Goal: Task Accomplishment & Management: Manage account settings

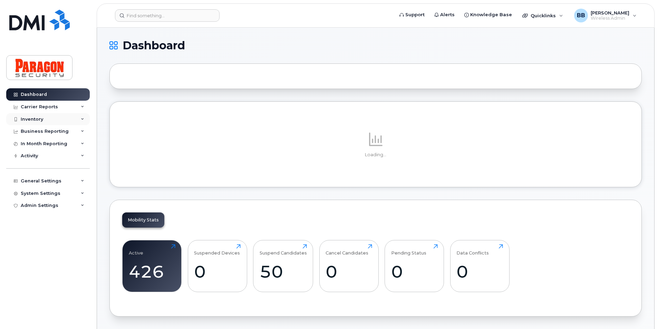
click at [57, 116] on div "Inventory" at bounding box center [47, 119] width 83 height 12
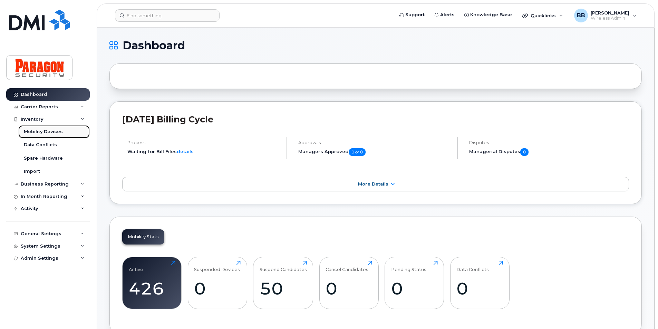
click at [51, 132] on div "Mobility Devices" at bounding box center [43, 132] width 39 height 6
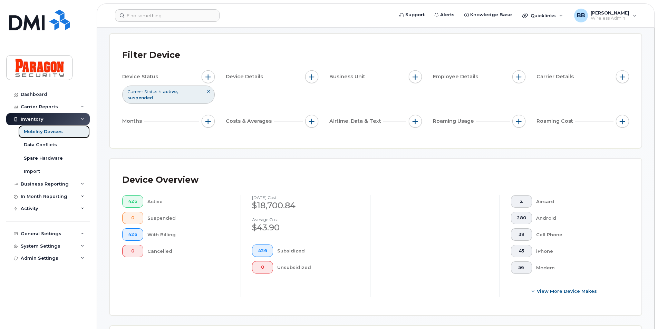
scroll to position [34, 0]
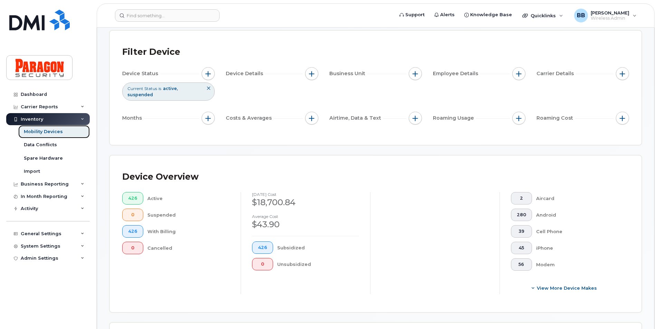
click at [55, 132] on div "Mobility Devices" at bounding box center [43, 132] width 39 height 6
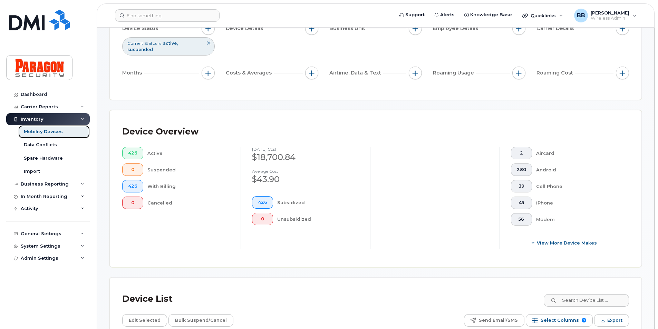
scroll to position [138, 0]
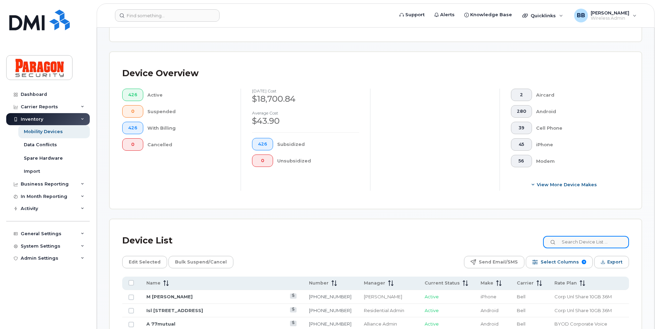
click at [611, 241] on input at bounding box center [586, 242] width 86 height 12
click at [581, 239] on input at bounding box center [586, 242] width 86 height 12
type input "8102"
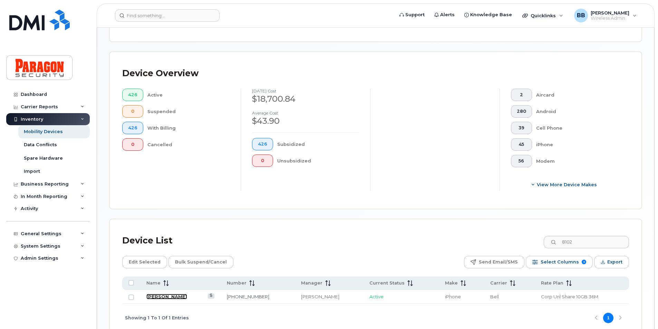
click at [163, 298] on link "M Ahmad Khan" at bounding box center [166, 297] width 41 height 6
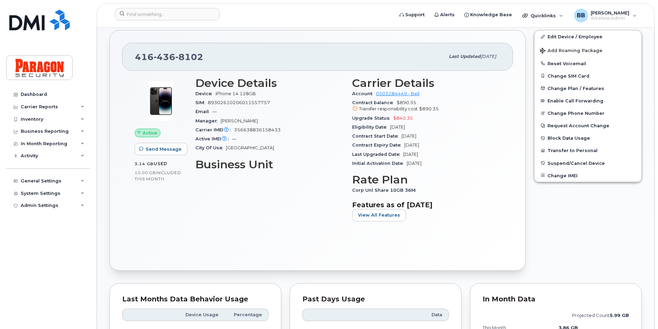
scroll to position [379, 0]
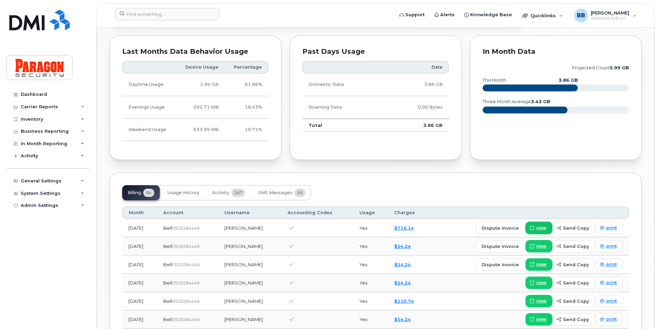
click at [542, 227] on span "view" at bounding box center [541, 228] width 10 height 6
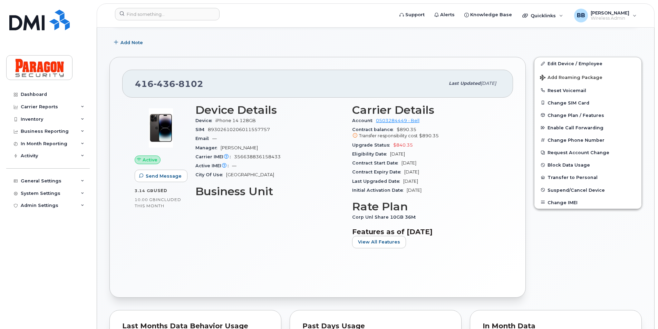
scroll to position [103, 0]
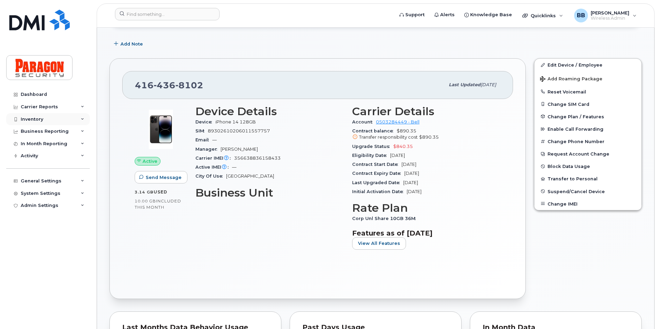
click at [33, 118] on div "Inventory" at bounding box center [32, 120] width 22 height 6
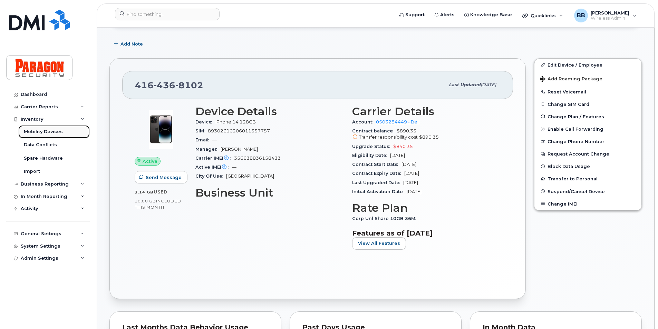
click at [35, 129] on div "Mobility Devices" at bounding box center [43, 132] width 39 height 6
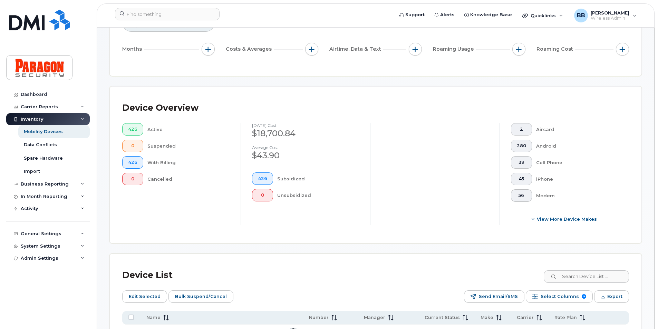
scroll to position [345, 0]
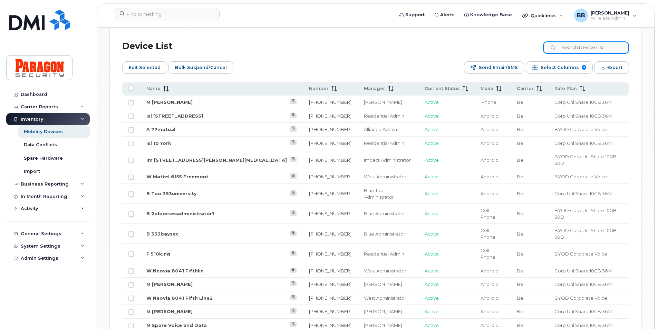
click at [606, 52] on input at bounding box center [586, 47] width 86 height 12
type input "6320"
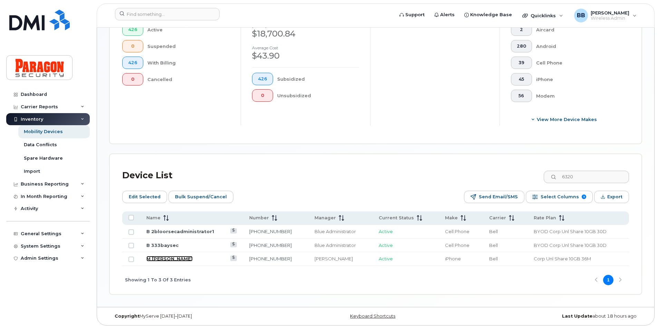
click at [163, 261] on link "M Robert Khatcha" at bounding box center [169, 259] width 46 height 6
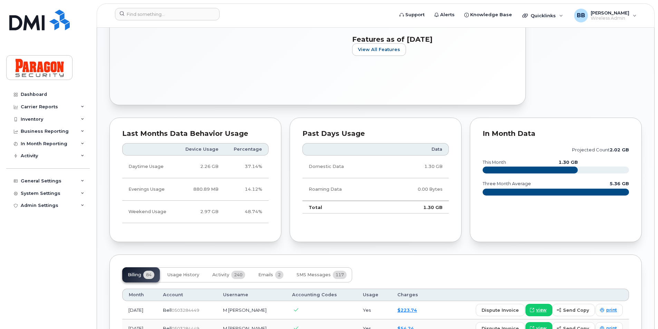
scroll to position [310, 0]
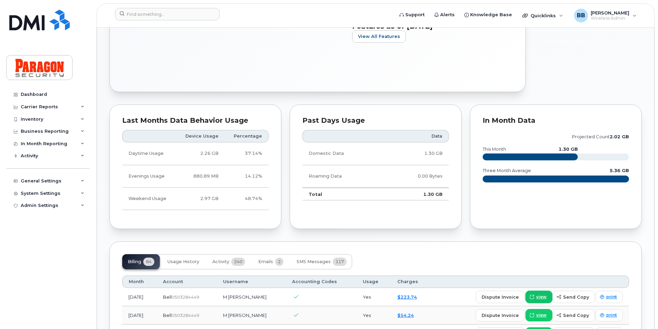
click at [541, 296] on span "view" at bounding box center [541, 297] width 10 height 6
click at [25, 119] on div "Inventory" at bounding box center [32, 120] width 22 height 6
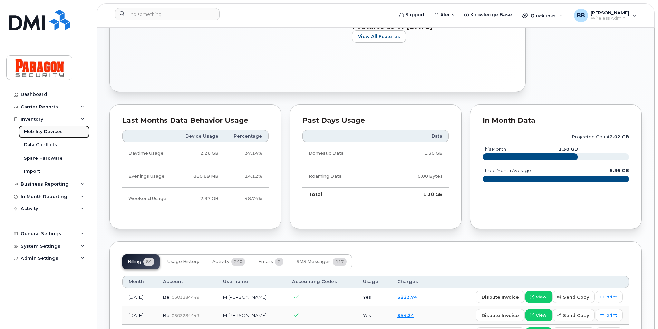
click at [40, 131] on div "Mobility Devices" at bounding box center [43, 132] width 39 height 6
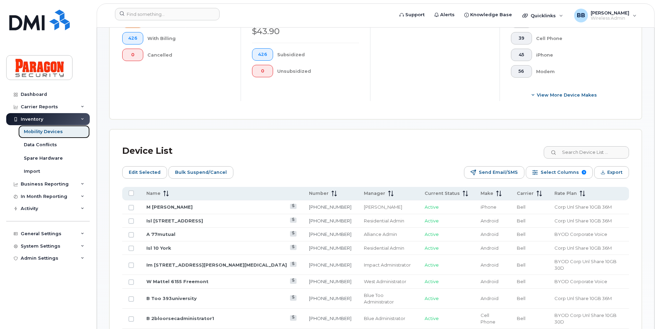
scroll to position [241, 0]
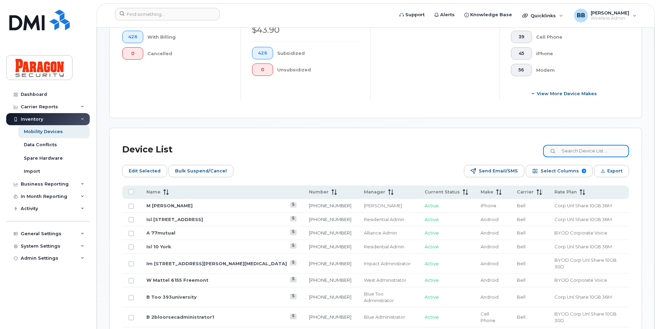
click at [602, 151] on input at bounding box center [586, 151] width 86 height 12
click at [574, 152] on input at bounding box center [586, 151] width 86 height 12
type input "4405"
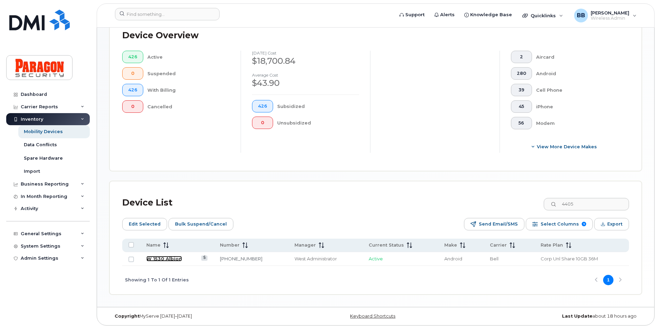
click at [163, 260] on link "W 1530 Albion" at bounding box center [164, 259] width 36 height 6
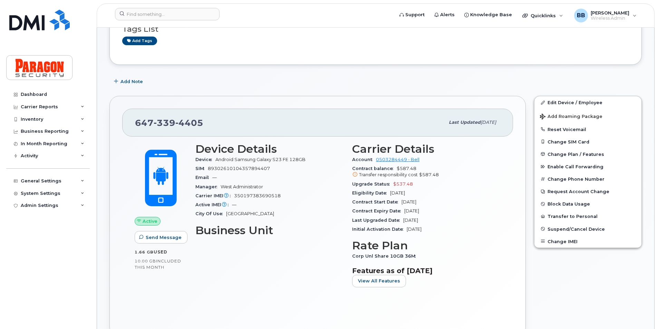
scroll to position [69, 0]
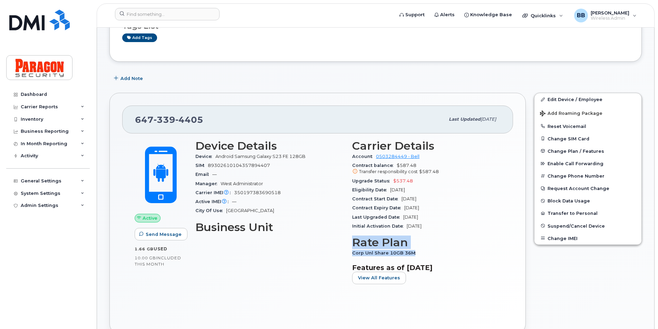
drag, startPoint x: 353, startPoint y: 243, endPoint x: 433, endPoint y: 250, distance: 79.7
click at [433, 250] on section "Rate Plan Corp Unl Share 10GB 36M" at bounding box center [426, 246] width 148 height 21
copy section "Rate Plan Corp Unl Share 10GB 36M"
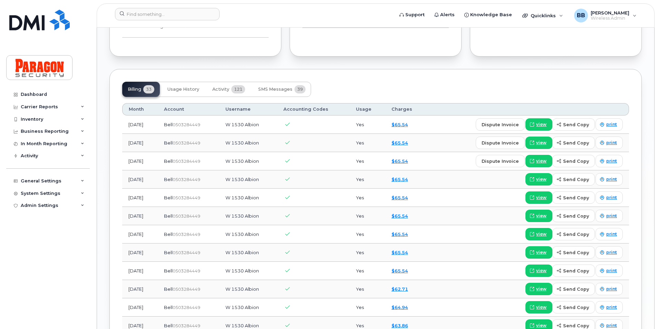
scroll to position [0, 0]
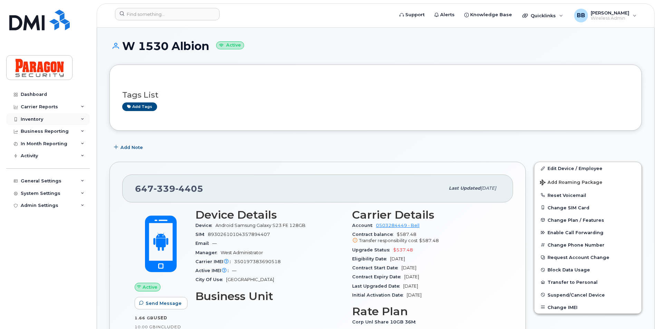
click at [37, 116] on div "Inventory" at bounding box center [47, 119] width 83 height 12
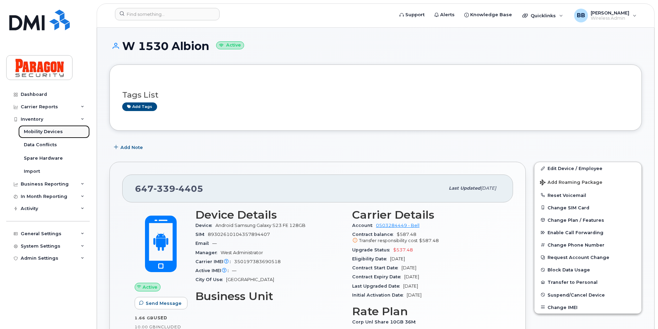
click at [39, 134] on div "Mobility Devices" at bounding box center [43, 132] width 39 height 6
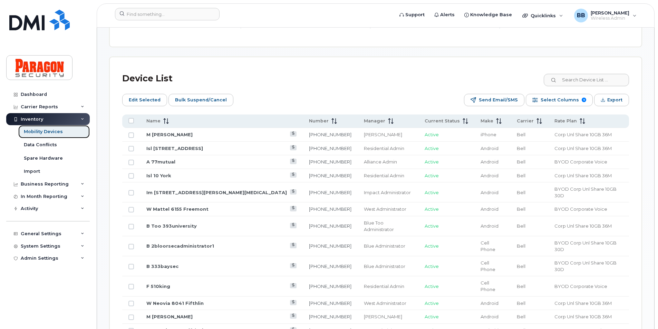
scroll to position [310, 0]
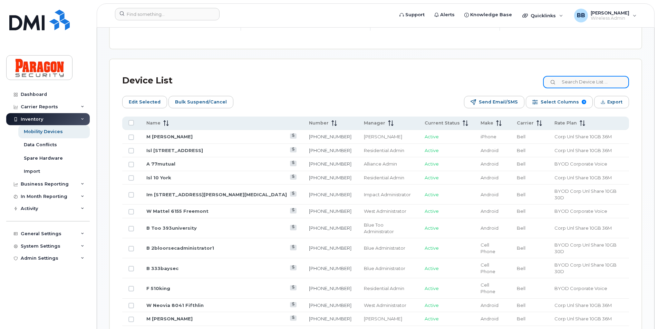
click at [574, 87] on input at bounding box center [586, 82] width 86 height 12
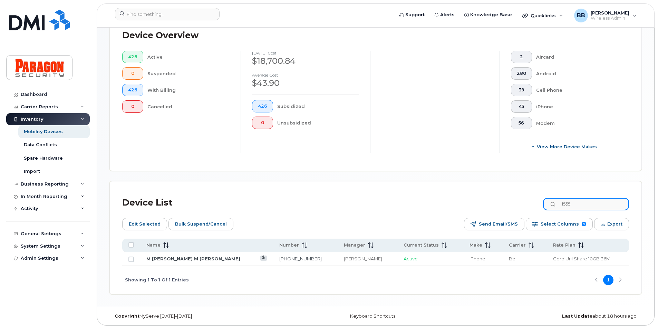
scroll to position [188, 0]
type input "1555"
click at [184, 258] on link "M Barb Burling M Barb Burling" at bounding box center [193, 259] width 94 height 6
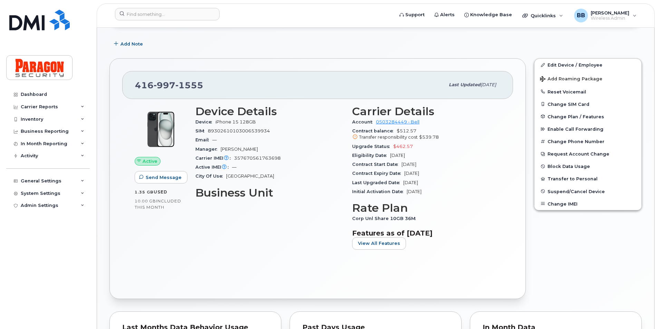
scroll to position [97, 0]
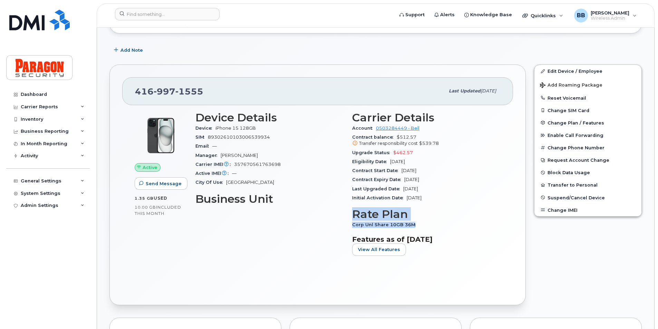
drag, startPoint x: 354, startPoint y: 214, endPoint x: 429, endPoint y: 222, distance: 75.3
click at [429, 222] on section "Rate Plan Corp Unl Share 10GB 36M" at bounding box center [426, 218] width 148 height 21
drag, startPoint x: 429, startPoint y: 222, endPoint x: 378, endPoint y: 214, distance: 51.3
copy section "Rate Plan Corp Unl Share 10GB 36M"
click at [34, 117] on div "Inventory" at bounding box center [32, 120] width 22 height 6
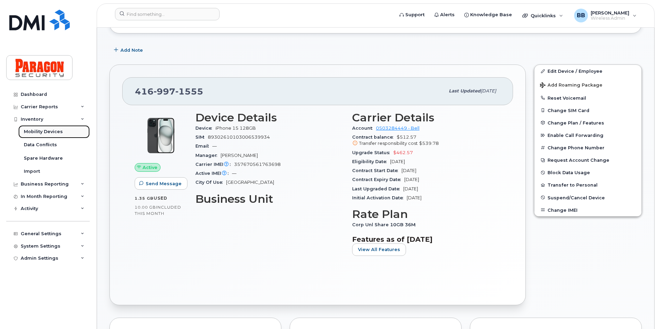
click at [40, 134] on div "Mobility Devices" at bounding box center [43, 132] width 39 height 6
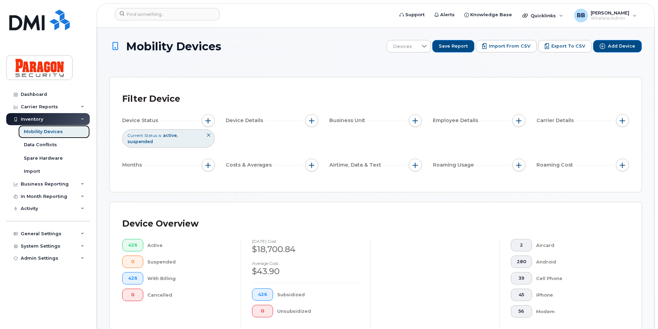
click at [79, 131] on link "Mobility Devices" at bounding box center [53, 131] width 71 height 13
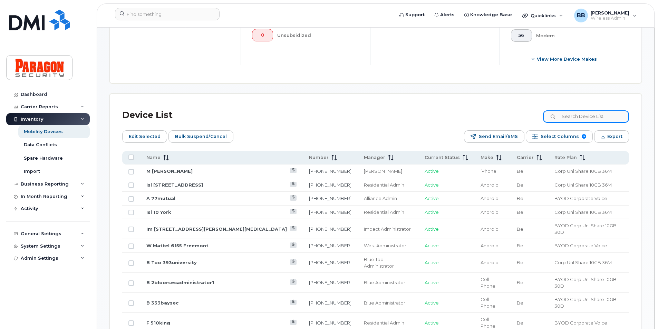
click at [586, 118] on input at bounding box center [586, 116] width 86 height 12
type input "5635"
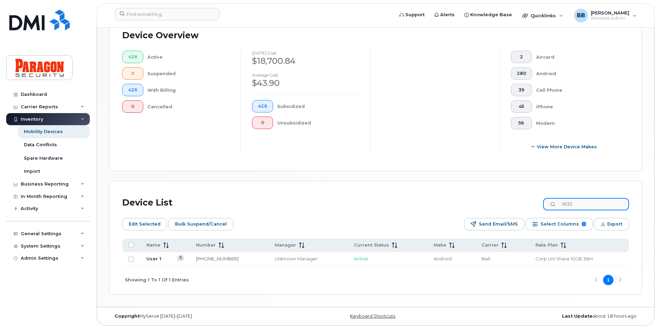
scroll to position [188, 0]
click at [152, 257] on link "User 1" at bounding box center [153, 259] width 15 height 6
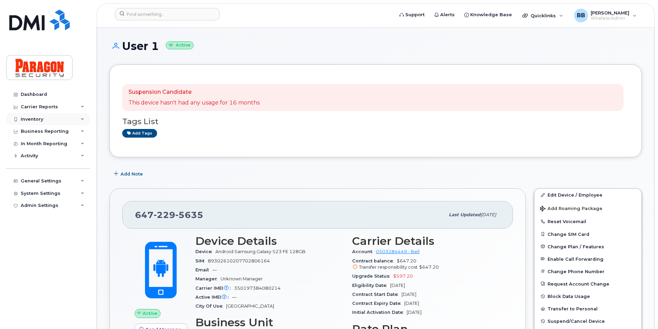
click at [40, 118] on div "Inventory" at bounding box center [32, 120] width 22 height 6
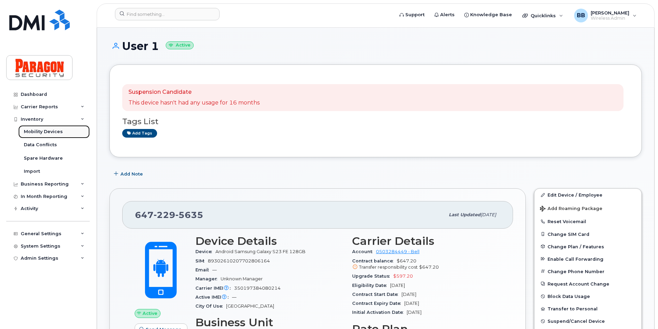
click at [39, 129] on div "Mobility Devices" at bounding box center [43, 132] width 39 height 6
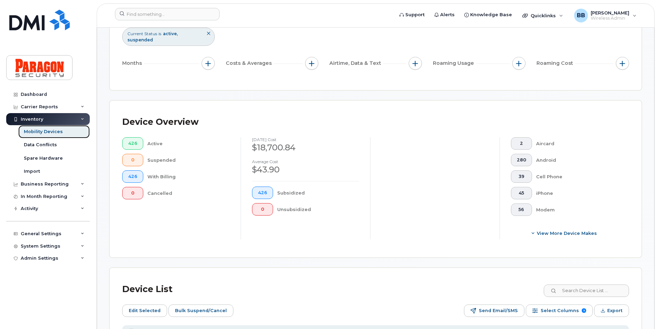
scroll to position [138, 0]
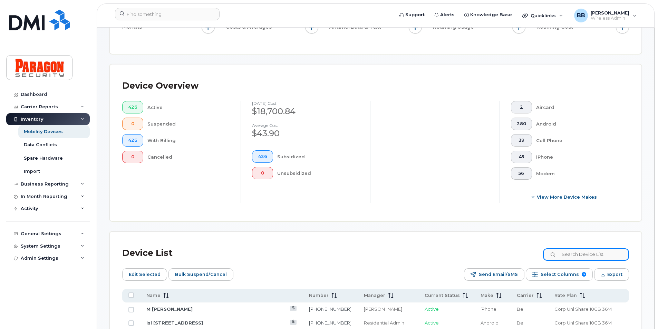
click at [608, 255] on input at bounding box center [586, 254] width 86 height 12
click at [585, 247] on div "Device List" at bounding box center [375, 253] width 506 height 18
click at [586, 254] on input at bounding box center [586, 254] width 86 height 12
type input "5635"
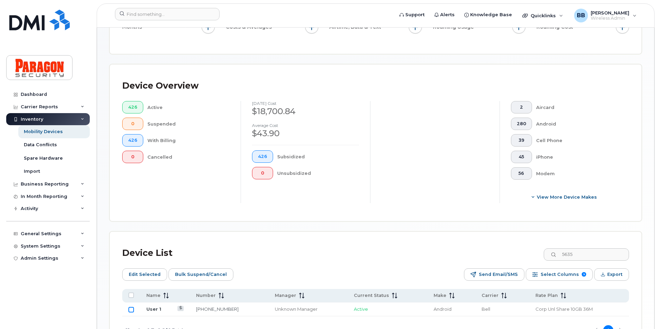
click at [129, 310] on input "Row Unselected" at bounding box center [131, 310] width 6 height 6
checkbox input "true"
click at [152, 277] on span "Edit Selected" at bounding box center [145, 274] width 32 height 10
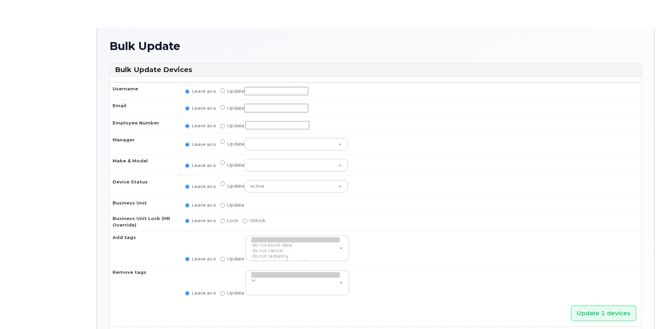
radio input "true"
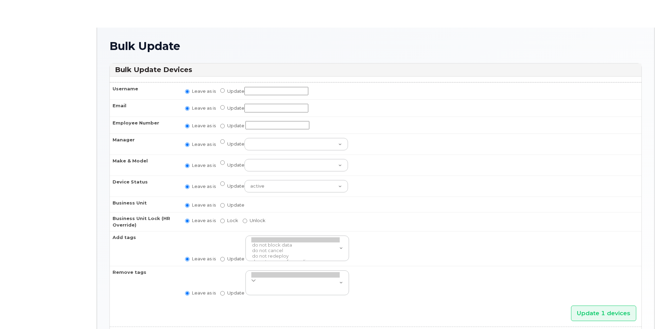
radio input "true"
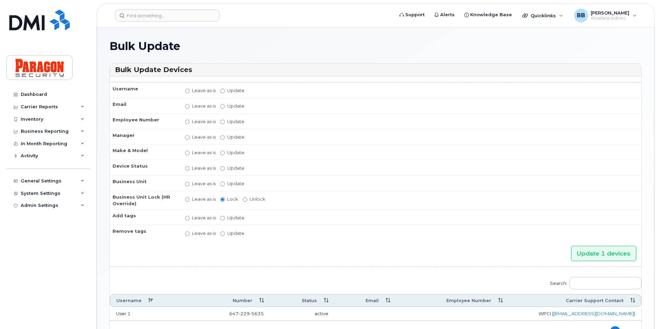
click at [227, 93] on label "Update" at bounding box center [232, 90] width 24 height 7
click at [225, 93] on input "Update" at bounding box center [222, 91] width 4 height 4
radio input "true"
radio input "false"
click at [248, 90] on input "Update" at bounding box center [276, 91] width 64 height 9
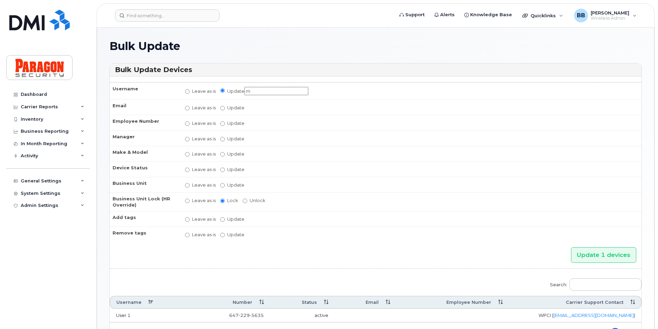
type input "M Spare Voice and Data"
click at [590, 257] on input "Update 1 devices" at bounding box center [603, 255] width 65 height 16
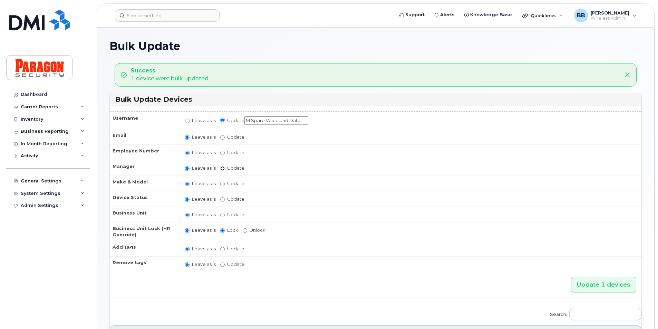
click at [221, 170] on input "Update Abinaya Shenbagamoorthy Alliance Admin Barb Burling Blue Administrator B…" at bounding box center [222, 168] width 4 height 4
radio input "true"
radio input "false"
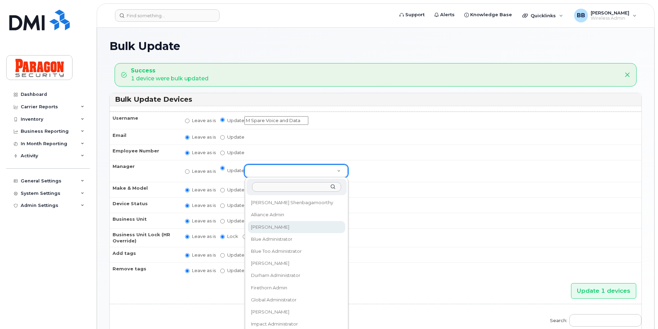
select select "514281"
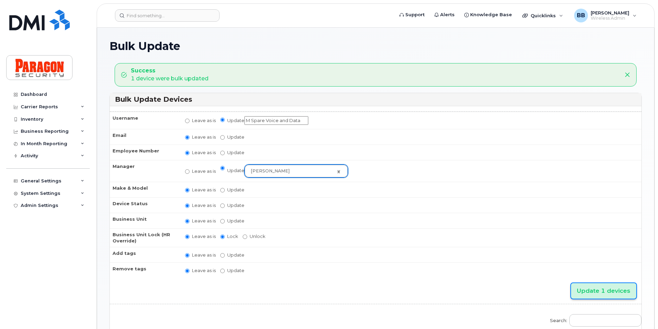
click at [621, 293] on input "Update 1 devices" at bounding box center [603, 291] width 65 height 16
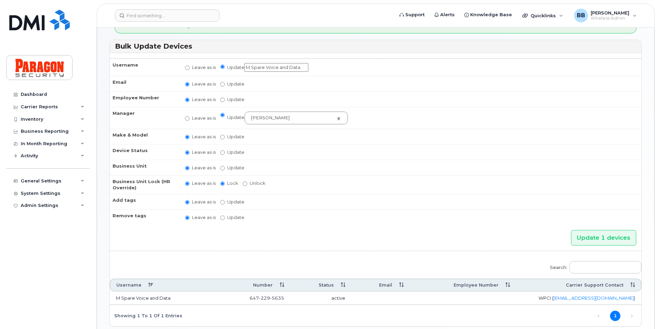
scroll to position [91, 0]
